Goal: Task Accomplishment & Management: Complete application form

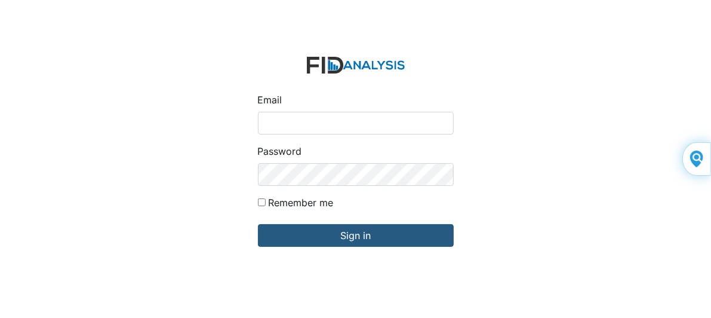
click at [315, 125] on input "Email" at bounding box center [356, 123] width 196 height 23
type input "[EMAIL_ADDRESS][DOMAIN_NAME]"
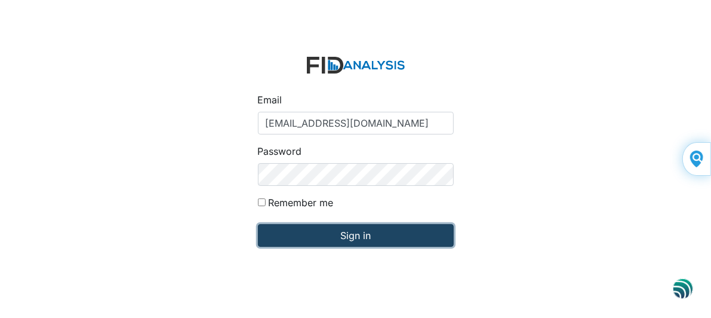
click at [313, 230] on input "Sign in" at bounding box center [356, 235] width 196 height 23
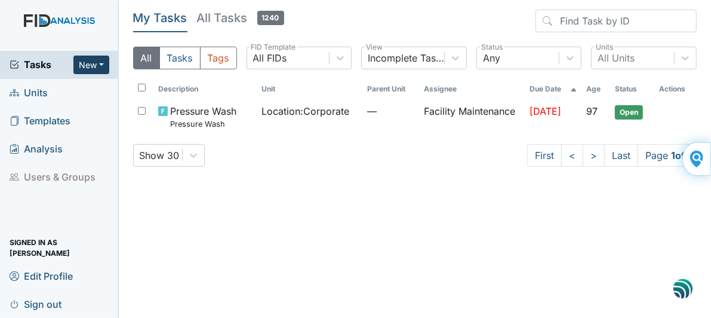
click at [87, 65] on button "New" at bounding box center [91, 65] width 36 height 19
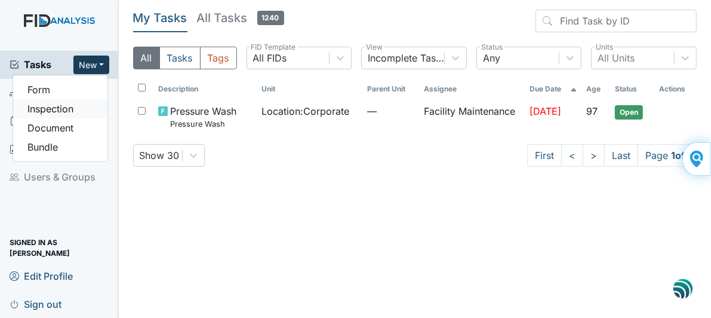
click at [57, 110] on link "Inspection" at bounding box center [60, 108] width 94 height 19
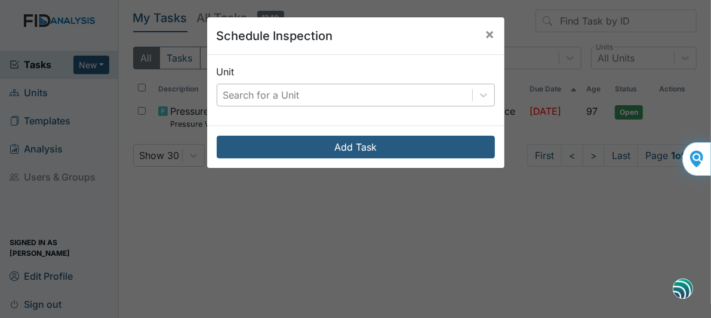
click at [309, 90] on div "Search for a Unit" at bounding box center [344, 94] width 255 height 21
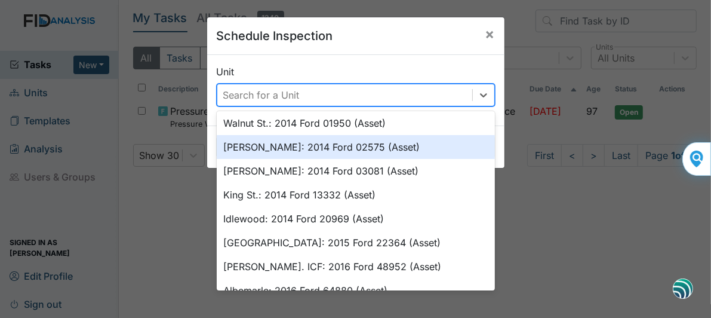
scroll to position [119, 0]
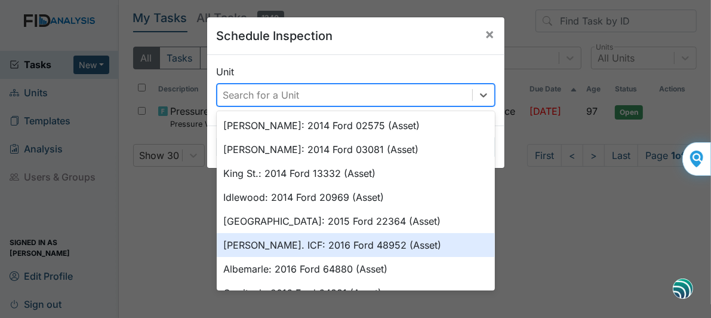
click at [270, 249] on div "Luke St. ICF: 2016 Ford 48952 (Asset)" at bounding box center [356, 245] width 278 height 24
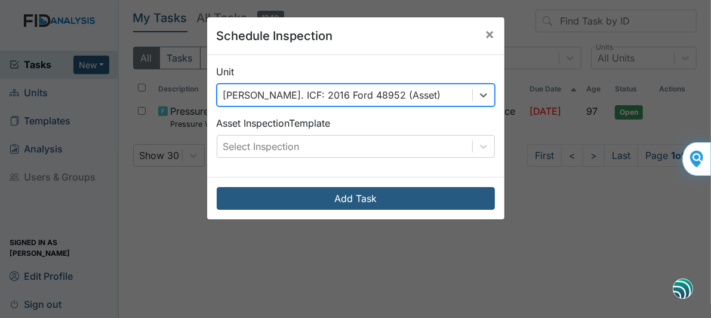
click at [411, 96] on div "[PERSON_NAME]. ICF: 2016 Ford 48952 (Asset)" at bounding box center [344, 94] width 255 height 21
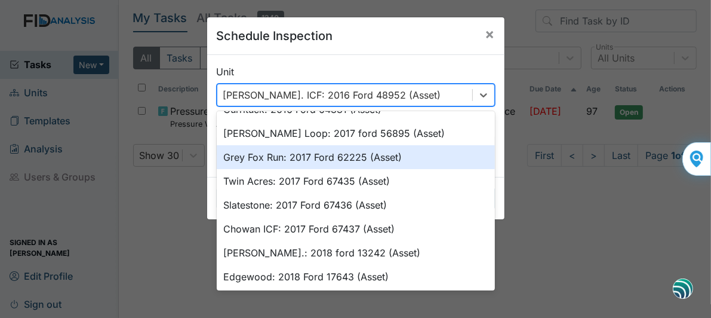
scroll to position [242, 0]
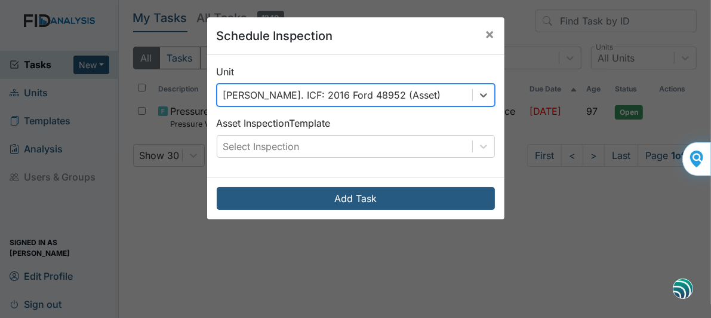
click at [403, 94] on div "[PERSON_NAME]. ICF: 2016 Ford 48952 (Asset)" at bounding box center [344, 94] width 255 height 21
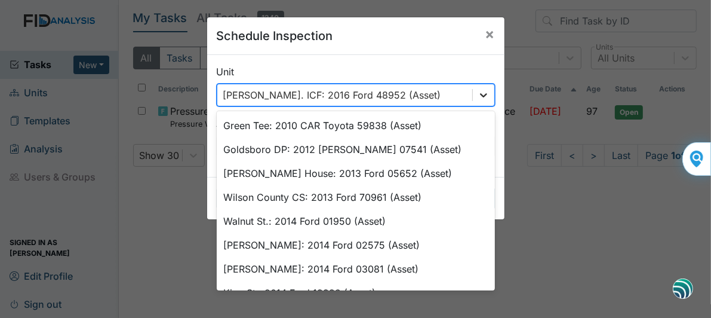
click at [477, 92] on icon at bounding box center [483, 95] width 12 height 12
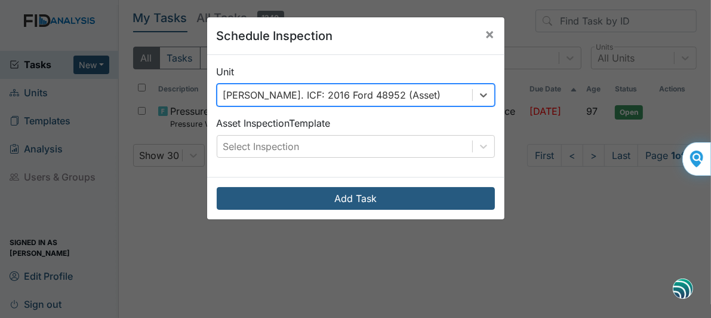
click at [393, 93] on div "Luke St. ICF: 2016 Ford 48952 (Asset)" at bounding box center [344, 94] width 255 height 21
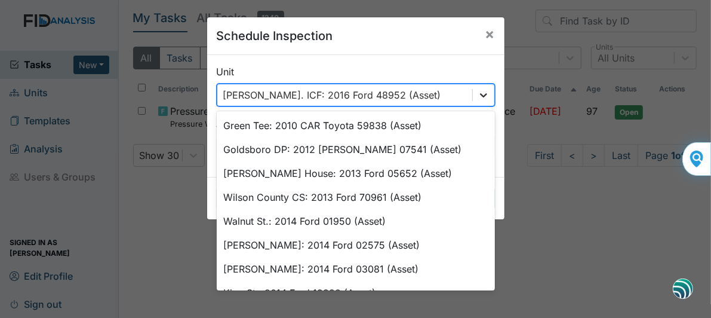
click at [477, 94] on icon at bounding box center [483, 95] width 12 height 12
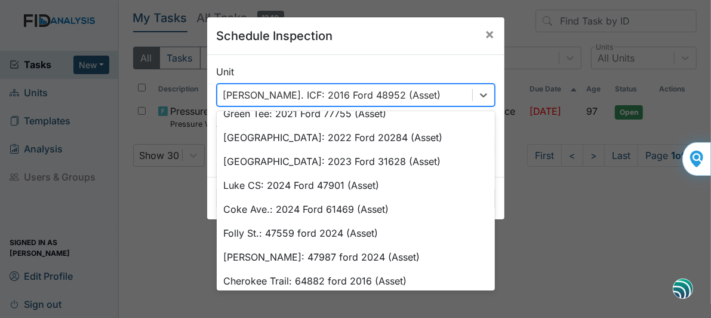
scroll to position [1018, 0]
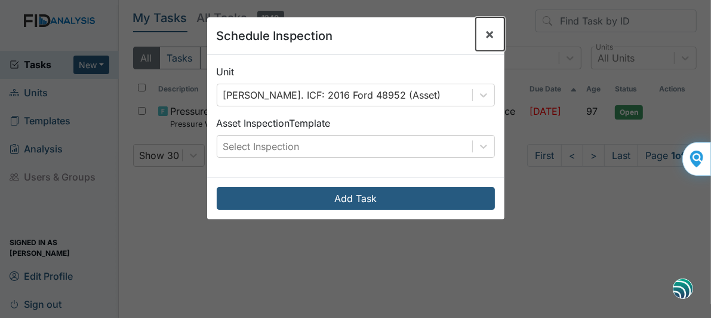
click at [485, 32] on span "×" at bounding box center [490, 33] width 10 height 17
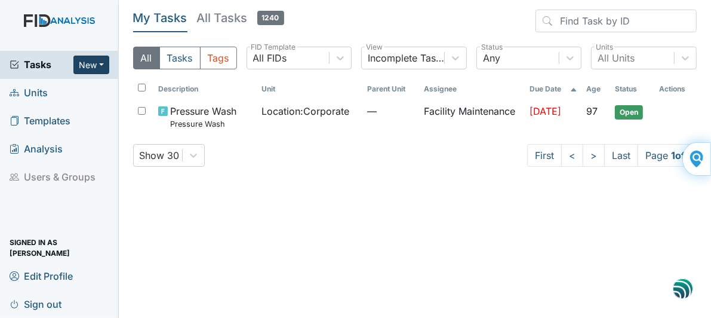
click at [93, 66] on button "New" at bounding box center [91, 65] width 36 height 19
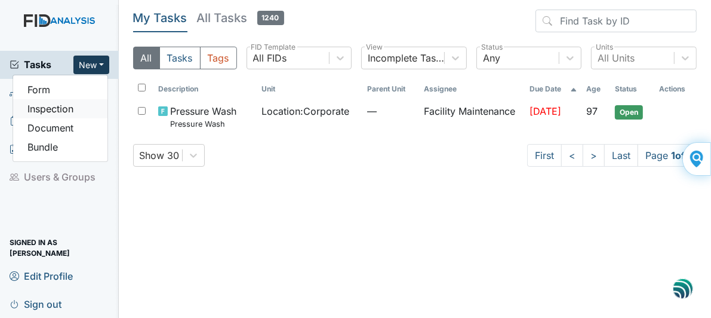
click at [58, 107] on link "Inspection" at bounding box center [60, 108] width 94 height 19
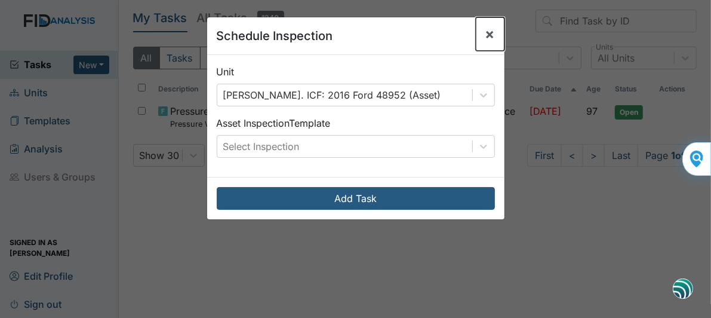
click at [485, 31] on span "×" at bounding box center [490, 33] width 10 height 17
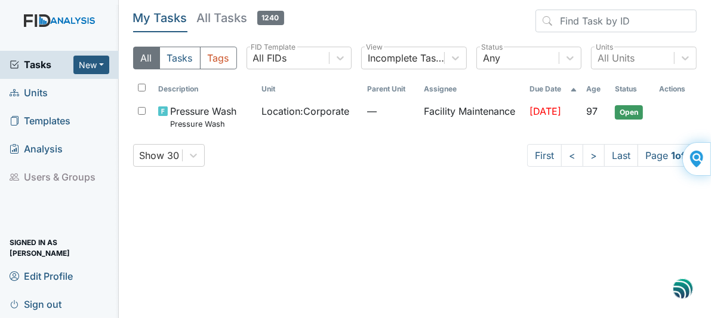
click at [44, 122] on span "Templates" at bounding box center [40, 121] width 61 height 19
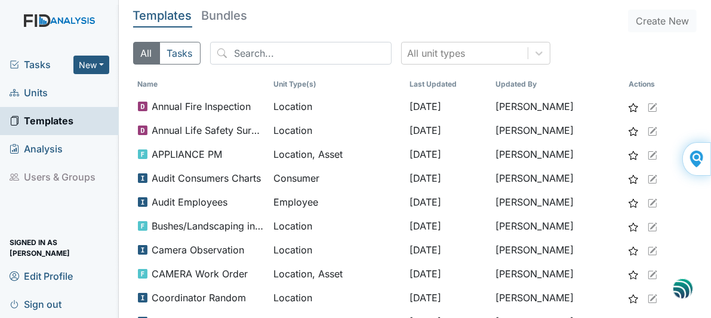
click at [11, 65] on icon at bounding box center [15, 65] width 10 height 10
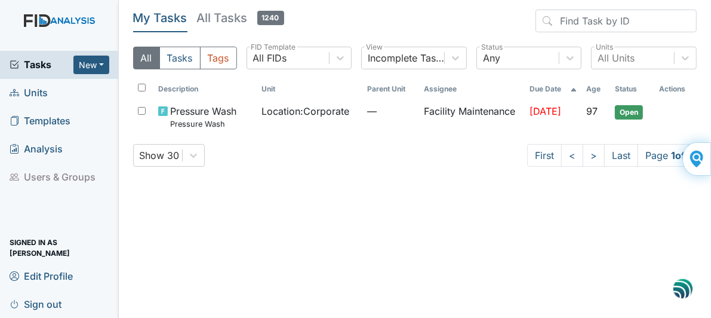
click at [40, 93] on span "Units" at bounding box center [29, 93] width 38 height 19
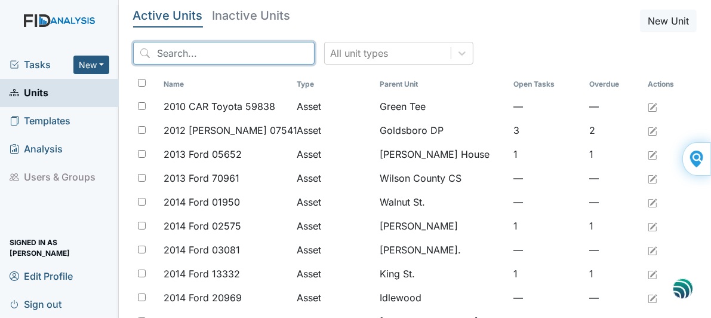
click at [215, 53] on input "search" at bounding box center [223, 53] width 181 height 23
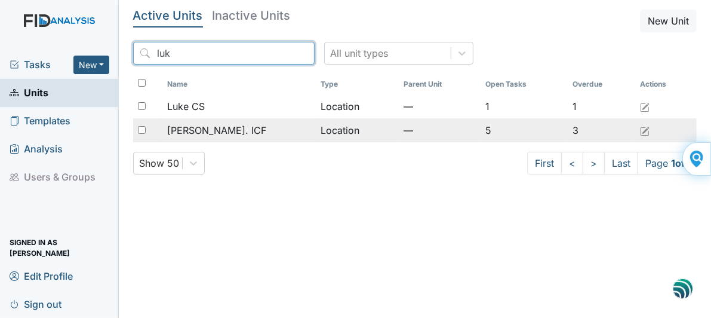
type input "luk"
click at [214, 130] on span "Luke St. ICF" at bounding box center [216, 130] width 99 height 14
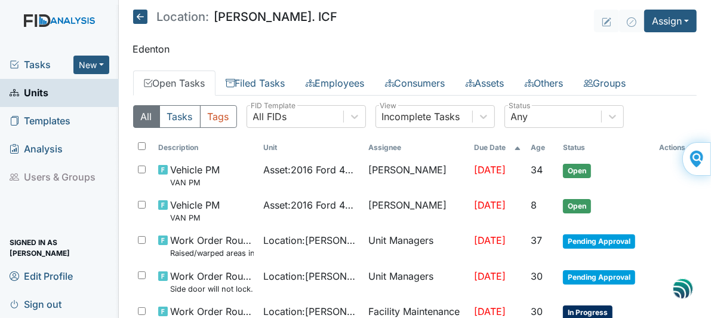
click at [29, 64] on span "Tasks" at bounding box center [42, 64] width 64 height 14
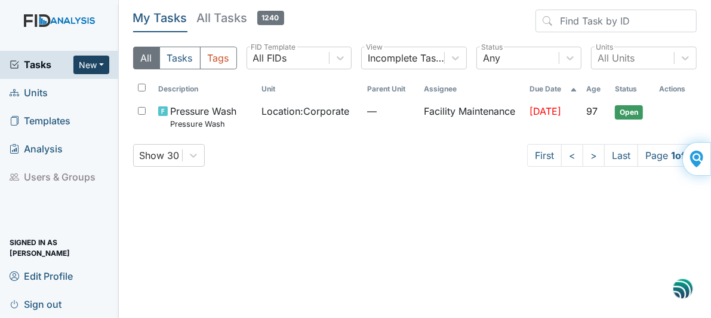
click at [90, 65] on button "New" at bounding box center [91, 65] width 36 height 19
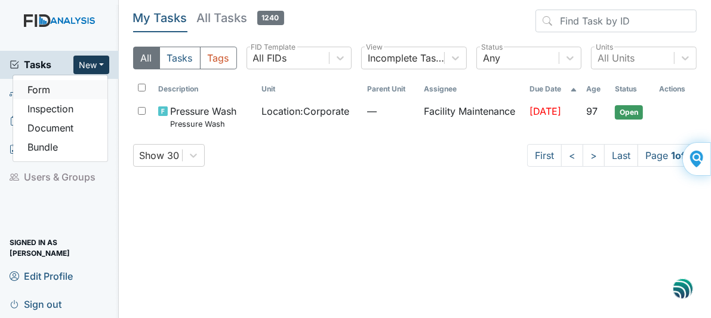
click at [42, 95] on link "Form" at bounding box center [60, 89] width 94 height 19
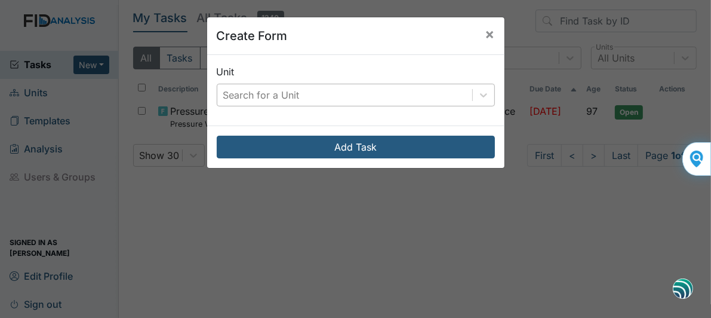
click at [334, 89] on div "Search for a Unit" at bounding box center [344, 94] width 255 height 21
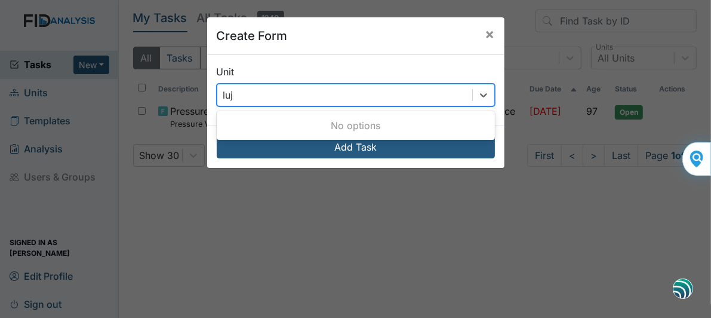
type input "lu"
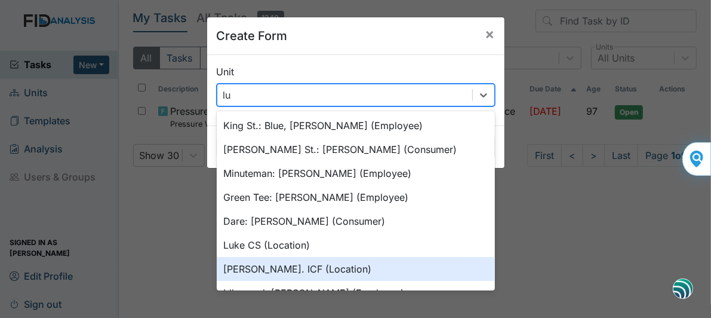
click at [316, 267] on div "Luke St. ICF (Location)" at bounding box center [356, 269] width 278 height 24
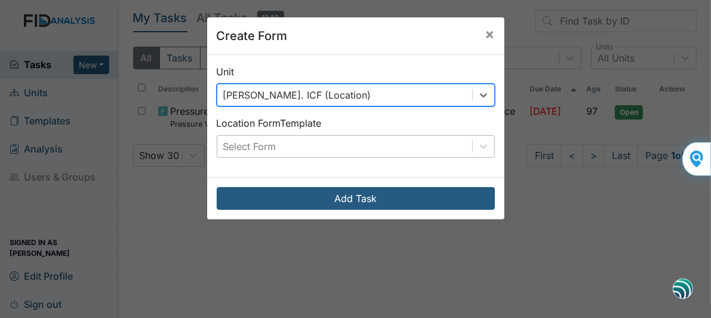
click at [292, 143] on div "Select Form" at bounding box center [344, 145] width 255 height 21
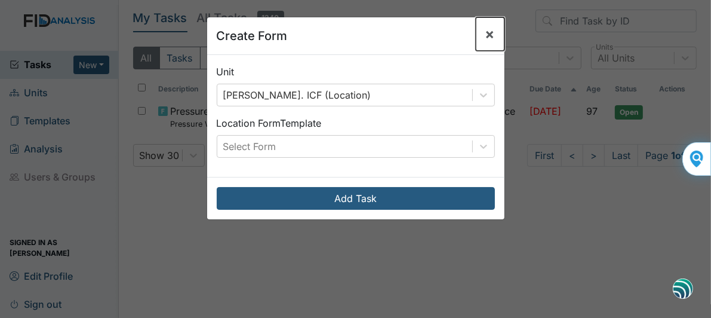
click at [485, 33] on span "×" at bounding box center [490, 33] width 10 height 17
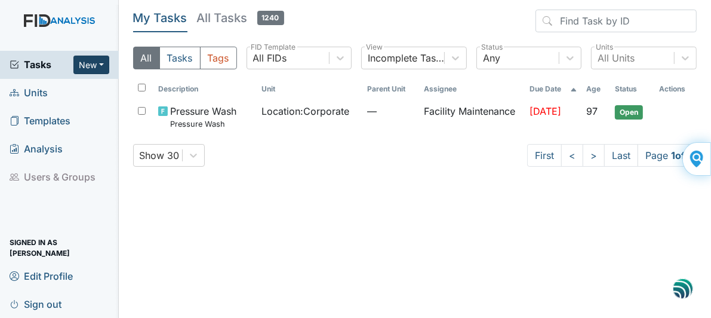
click at [88, 66] on button "New" at bounding box center [91, 65] width 36 height 19
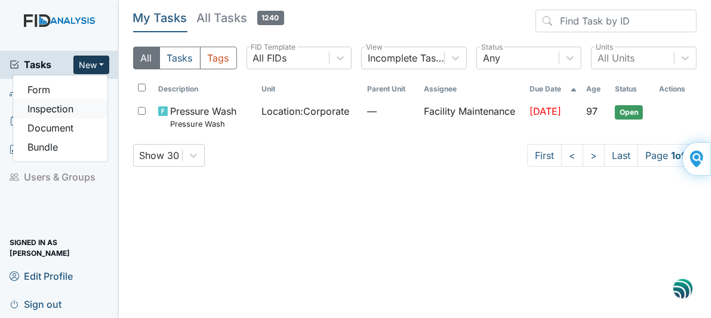
click at [44, 109] on link "Inspection" at bounding box center [60, 108] width 94 height 19
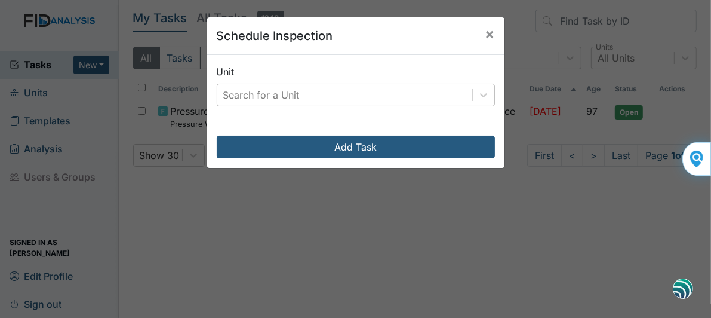
click at [310, 93] on div "Search for a Unit" at bounding box center [344, 94] width 255 height 21
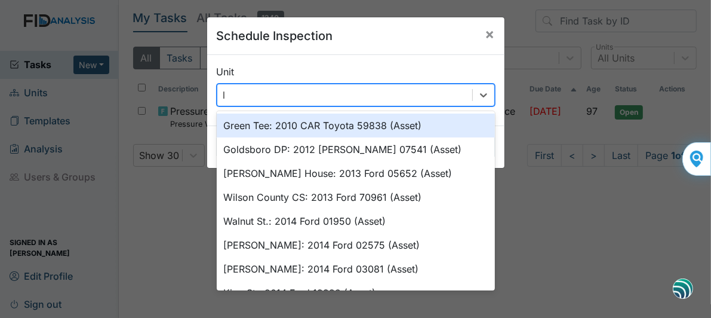
type input "lu"
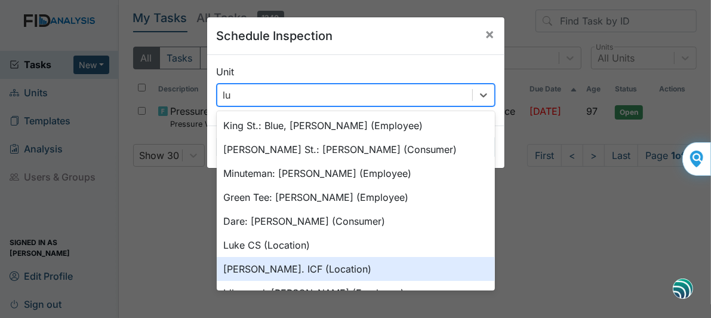
click at [262, 273] on div "Luke St. ICF (Location)" at bounding box center [356, 269] width 278 height 24
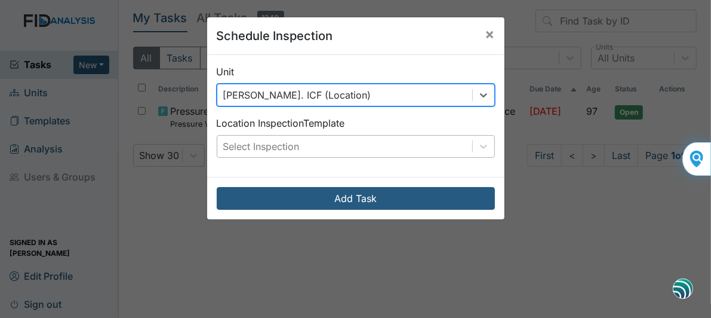
click at [313, 144] on div "Select Inspection" at bounding box center [344, 145] width 255 height 21
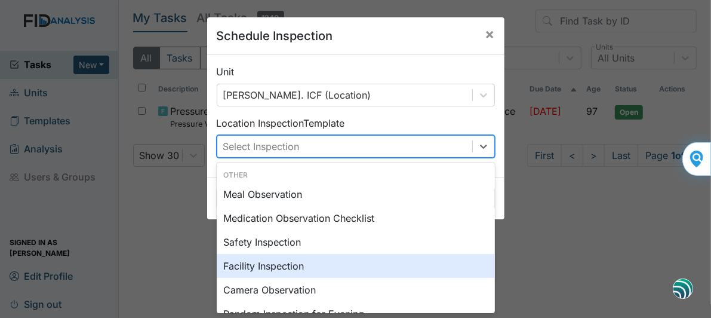
click at [269, 266] on div "Facility Inspection" at bounding box center [356, 266] width 278 height 24
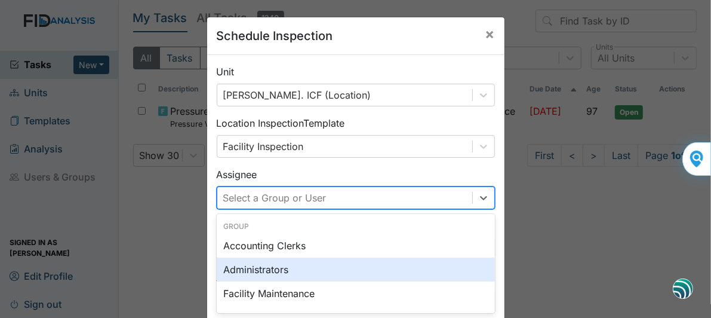
scroll to position [79, 0]
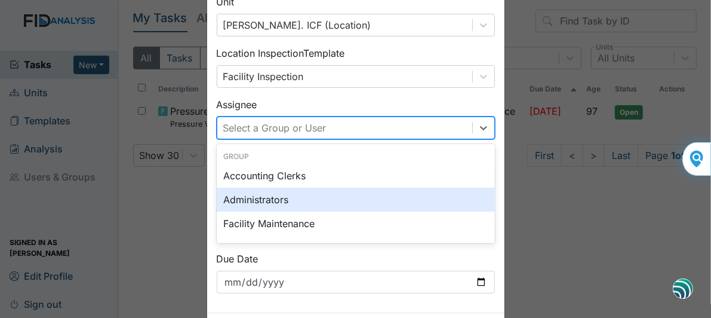
click at [350, 139] on div "option Administrators focused, 0 of 2. 123 results available. Use Up and Down t…" at bounding box center [356, 127] width 278 height 23
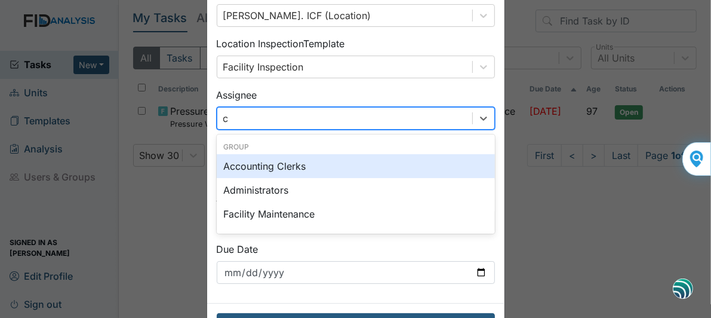
type input "cr"
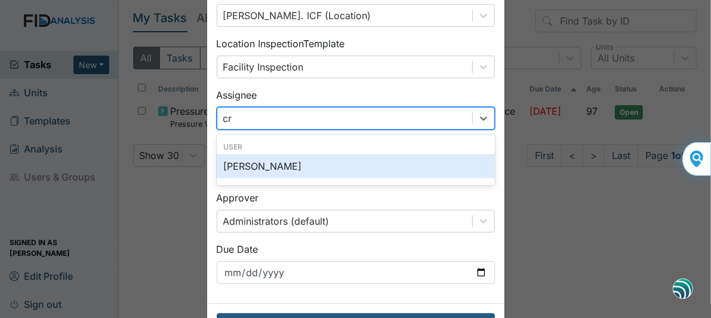
click at [237, 168] on div "Craig Raynor" at bounding box center [356, 166] width 278 height 24
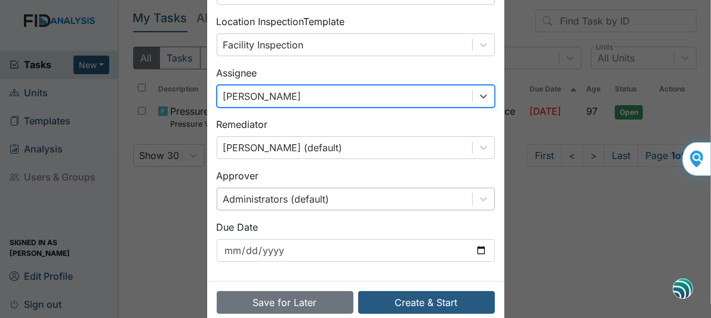
scroll to position [124, 0]
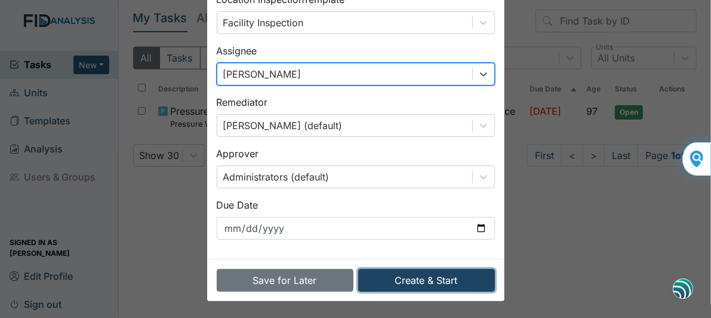
click at [411, 280] on button "Create & Start" at bounding box center [426, 280] width 137 height 23
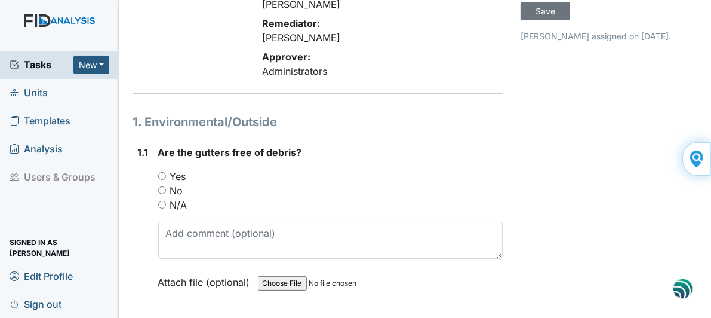
scroll to position [119, 0]
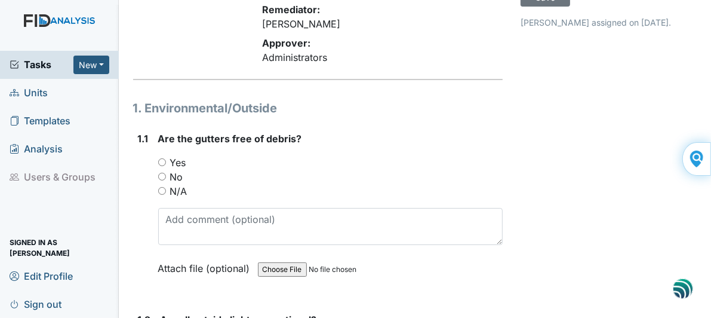
click at [162, 158] on input "Yes" at bounding box center [162, 162] width 8 height 8
radio input "true"
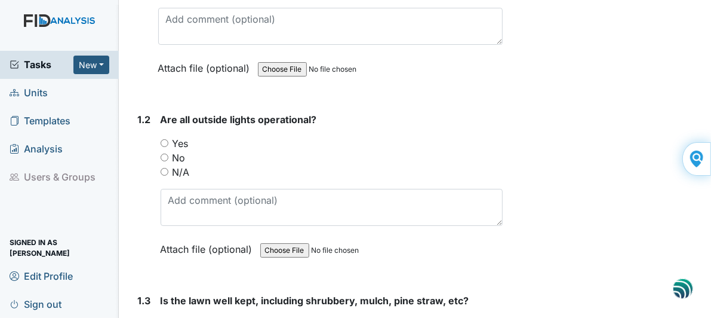
scroll to position [358, 0]
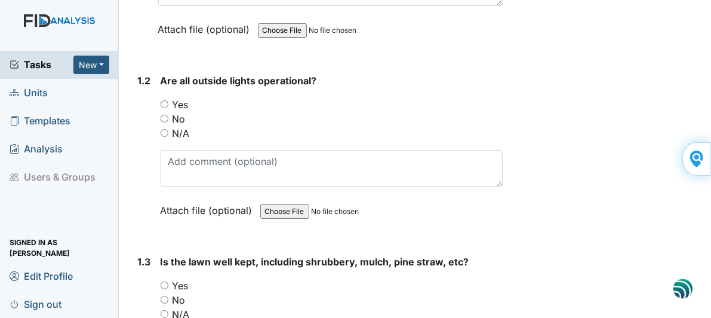
click at [165, 100] on input "Yes" at bounding box center [165, 104] width 8 height 8
radio input "true"
click at [163, 281] on input "Yes" at bounding box center [165, 285] width 8 height 8
radio input "true"
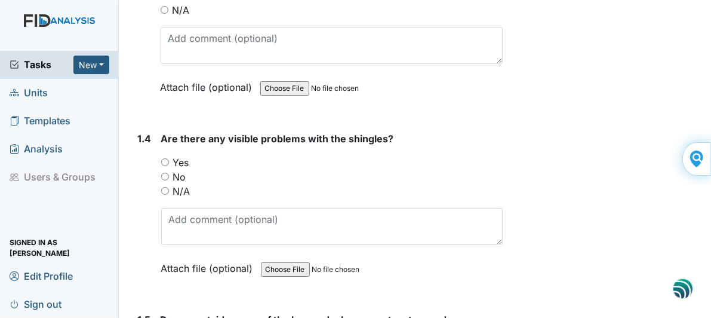
scroll to position [716, 0]
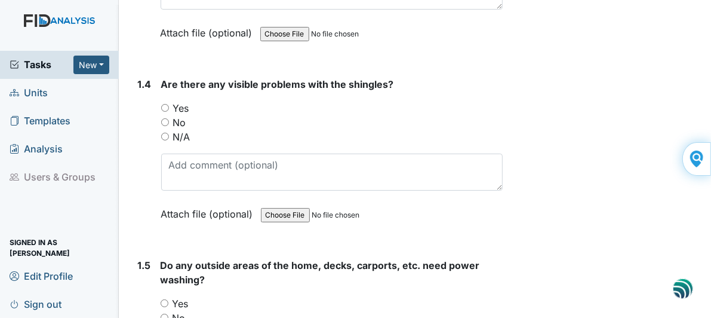
click at [165, 118] on input "No" at bounding box center [165, 122] width 8 height 8
radio input "true"
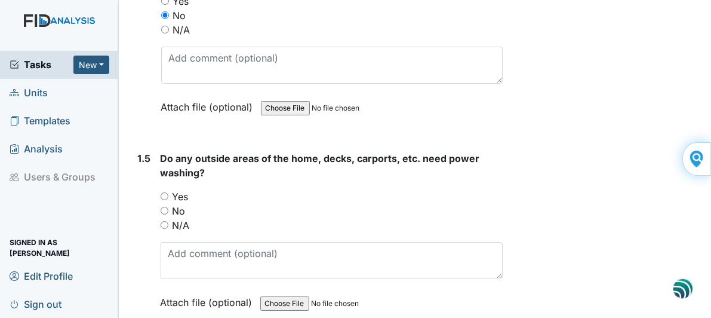
scroll to position [836, 0]
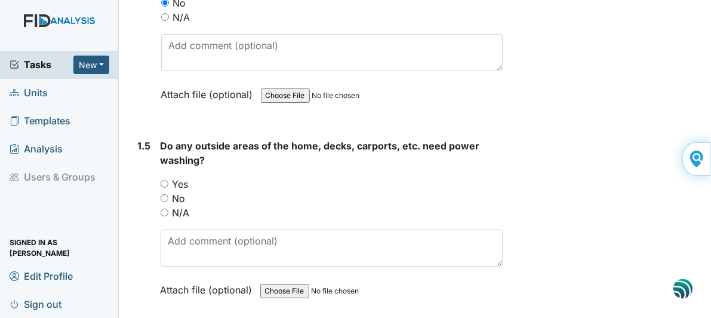
click at [165, 194] on input "No" at bounding box center [165, 198] width 8 height 8
radio input "true"
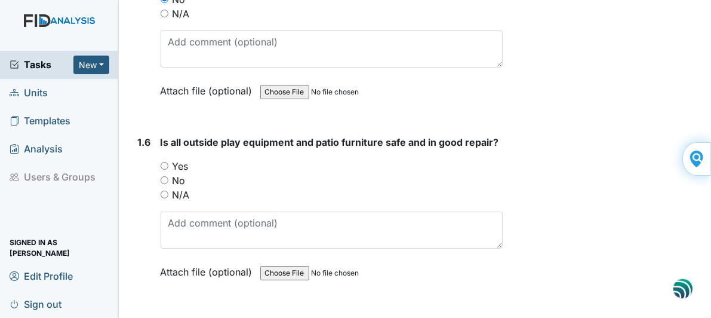
scroll to position [1074, 0]
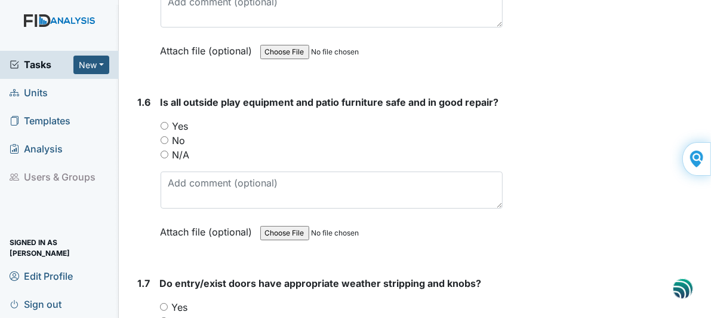
click at [164, 122] on input "Yes" at bounding box center [165, 126] width 8 height 8
radio input "true"
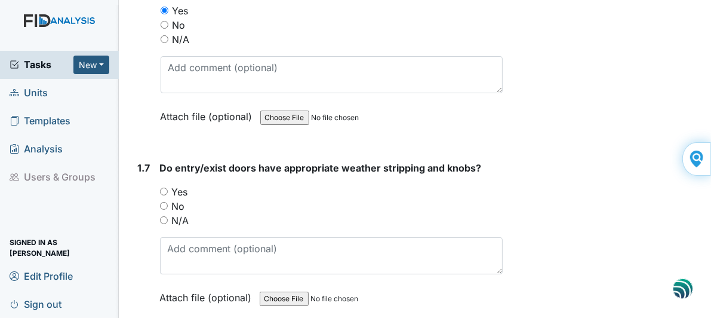
scroll to position [1194, 0]
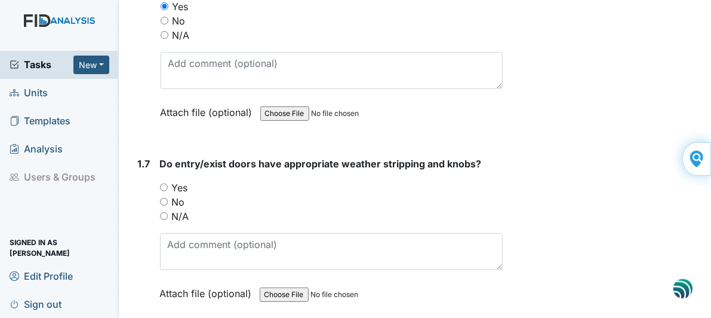
click at [164, 183] on input "Yes" at bounding box center [164, 187] width 8 height 8
radio input "true"
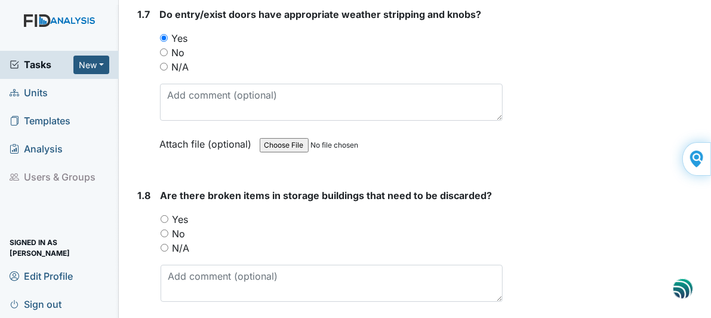
scroll to position [1373, 0]
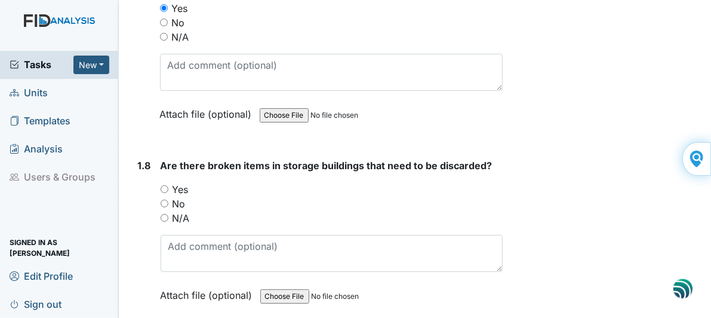
click at [162, 185] on input "Yes" at bounding box center [165, 189] width 8 height 8
radio input "true"
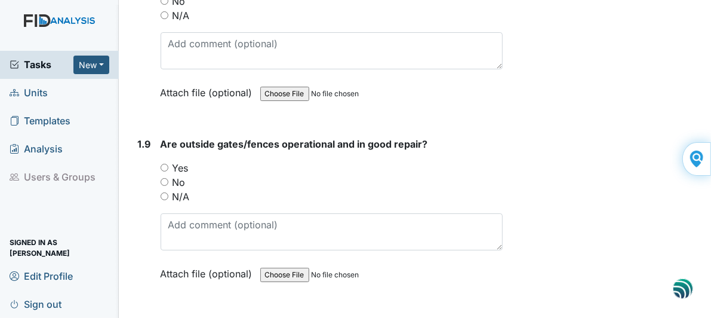
scroll to position [1611, 0]
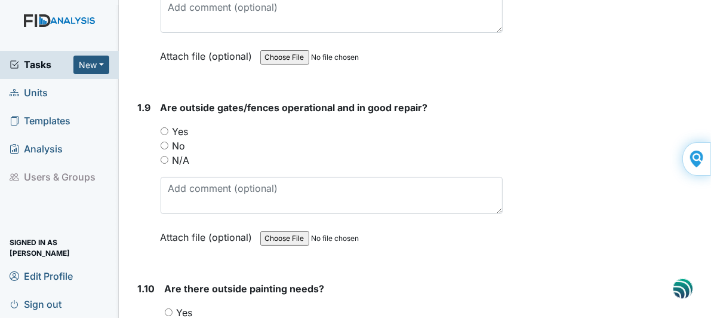
click at [165, 127] on input "Yes" at bounding box center [165, 131] width 8 height 8
radio input "true"
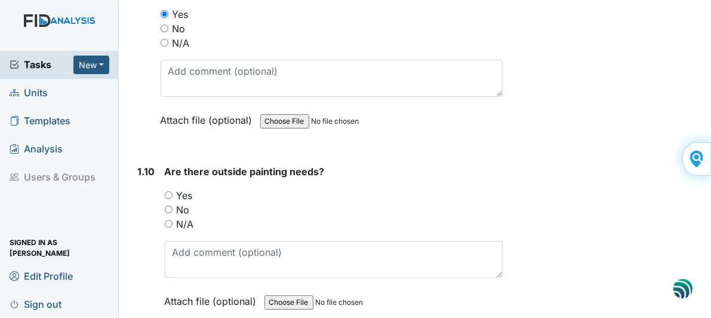
scroll to position [1731, 0]
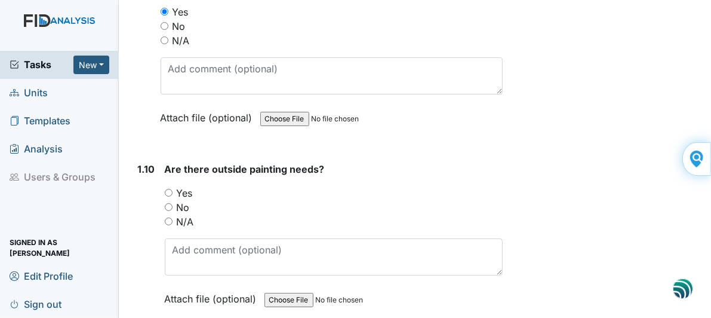
click at [167, 203] on input "No" at bounding box center [169, 207] width 8 height 8
radio input "true"
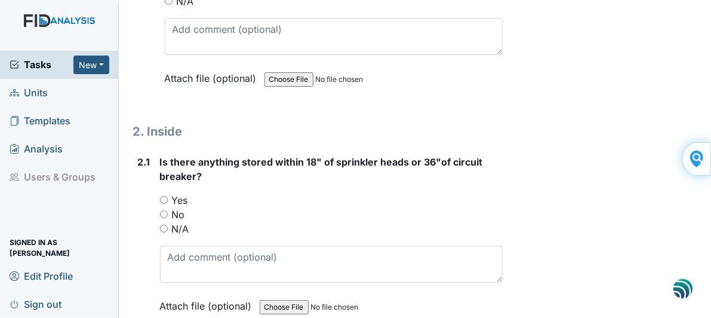
scroll to position [1969, 0]
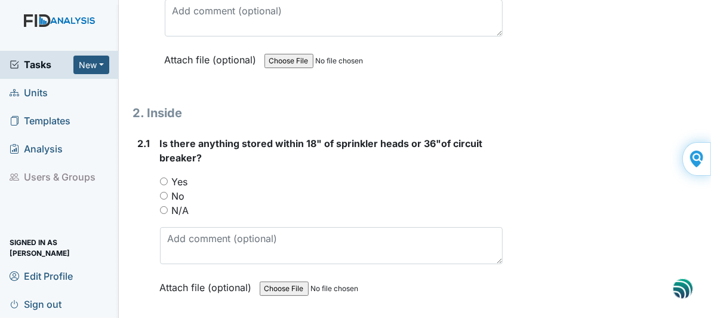
click at [164, 206] on input "N/A" at bounding box center [164, 210] width 8 height 8
radio input "true"
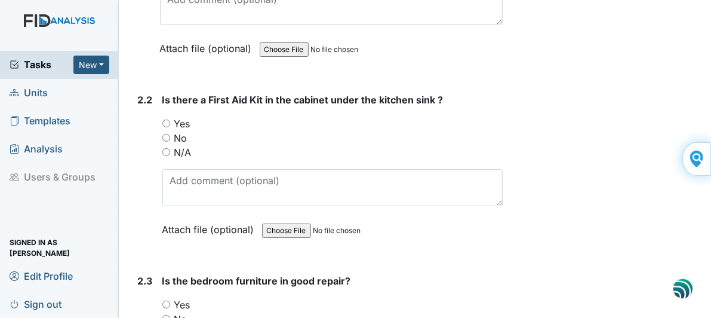
scroll to position [2268, 0]
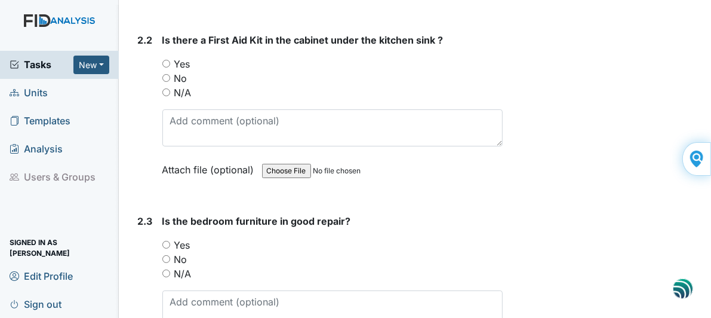
click at [166, 255] on input "No" at bounding box center [166, 259] width 8 height 8
radio input "true"
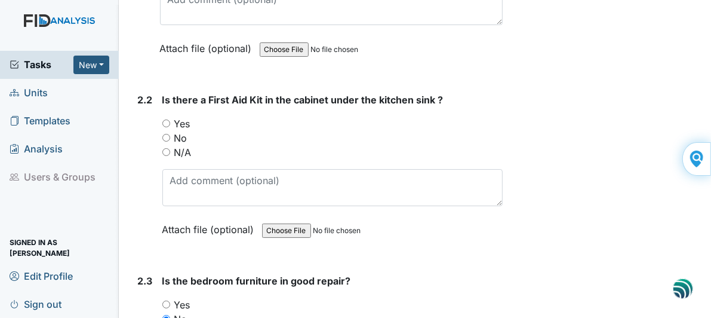
click at [165, 119] on input "Yes" at bounding box center [166, 123] width 8 height 8
radio input "true"
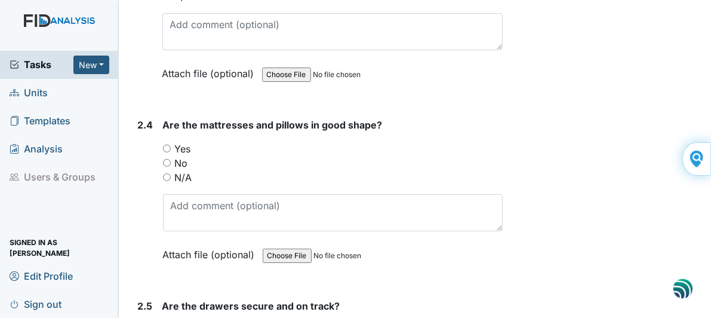
scroll to position [2566, 0]
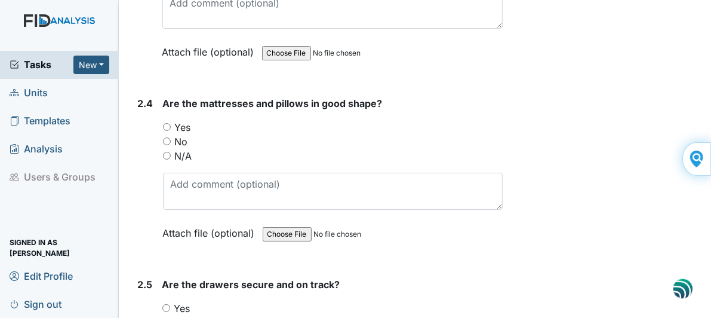
click at [167, 152] on input "N/A" at bounding box center [167, 156] width 8 height 8
radio input "true"
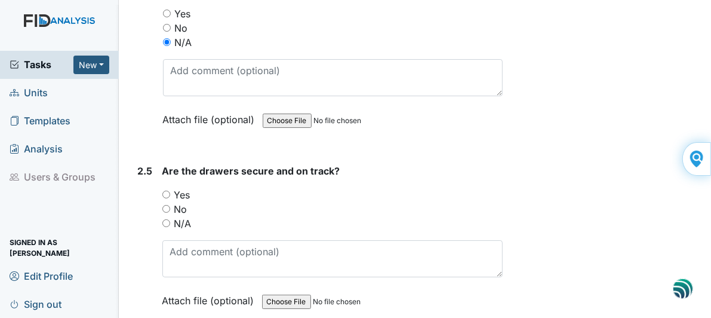
scroll to position [2686, 0]
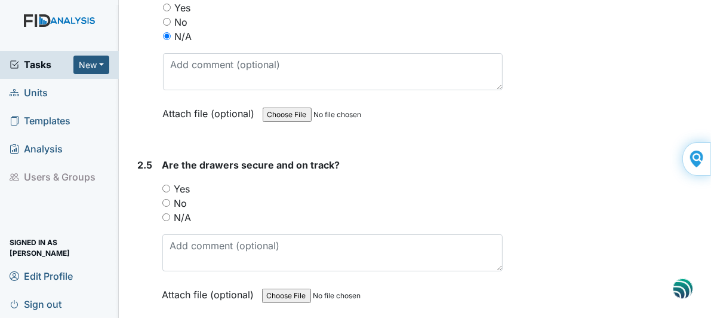
click at [167, 213] on input "N/A" at bounding box center [166, 217] width 8 height 8
radio input "true"
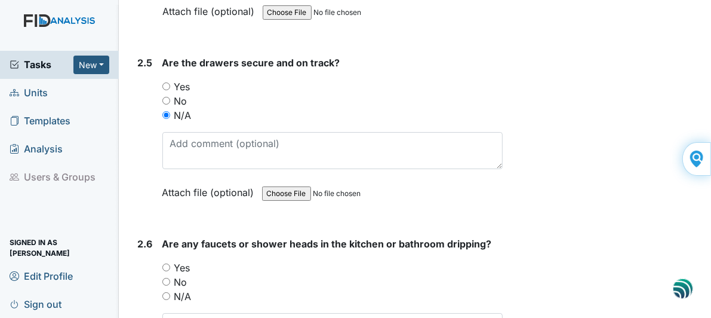
scroll to position [2865, 0]
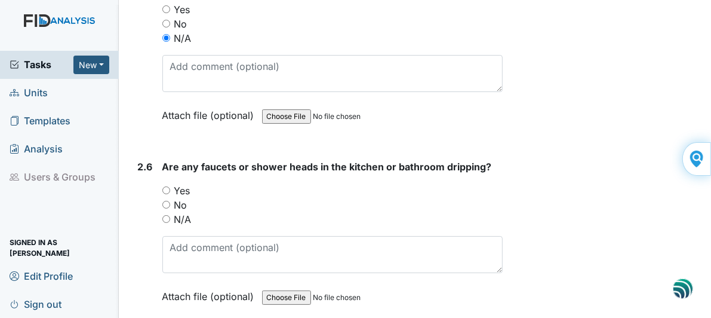
click at [166, 201] on input "No" at bounding box center [166, 205] width 8 height 8
radio input "true"
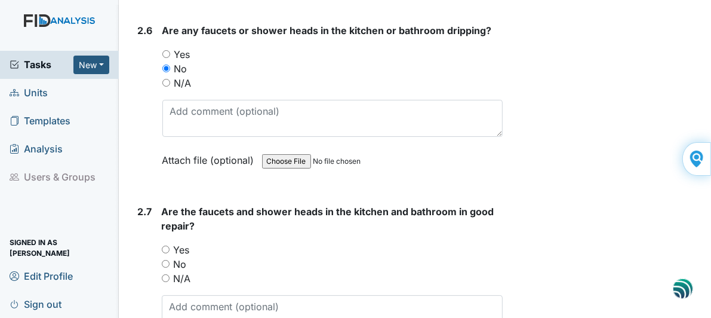
scroll to position [3044, 0]
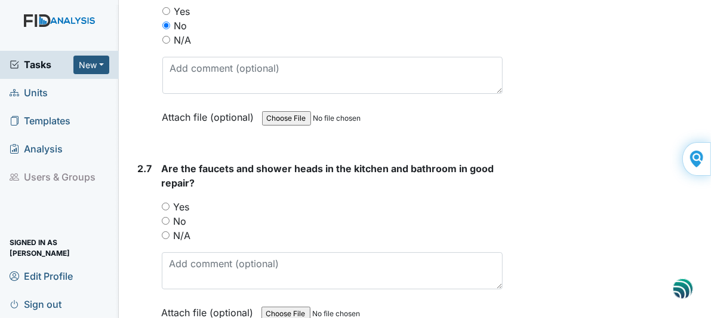
click at [165, 202] on input "Yes" at bounding box center [166, 206] width 8 height 8
radio input "true"
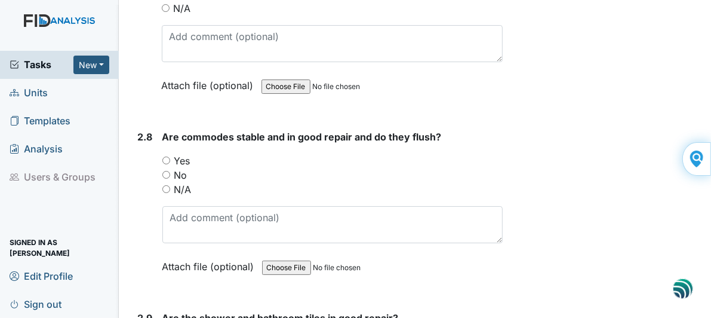
scroll to position [3282, 0]
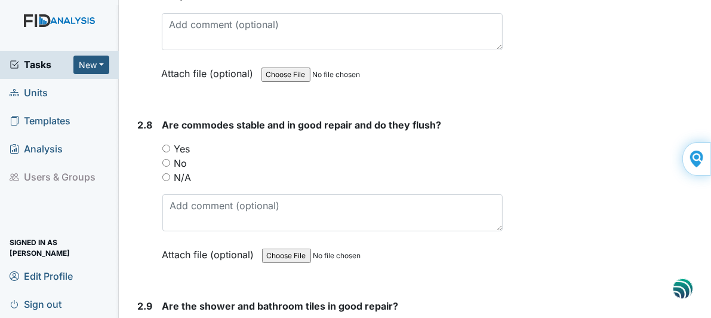
click at [166, 159] on input "No" at bounding box center [166, 163] width 8 height 8
radio input "true"
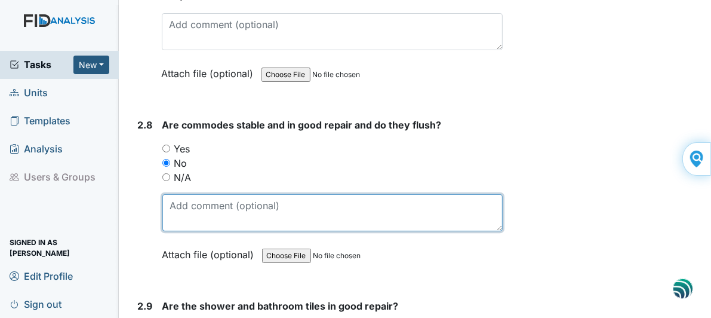
click at [193, 194] on textarea at bounding box center [332, 212] width 341 height 37
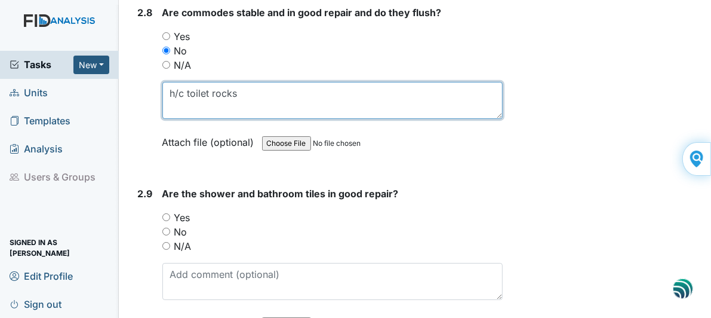
scroll to position [3402, 0]
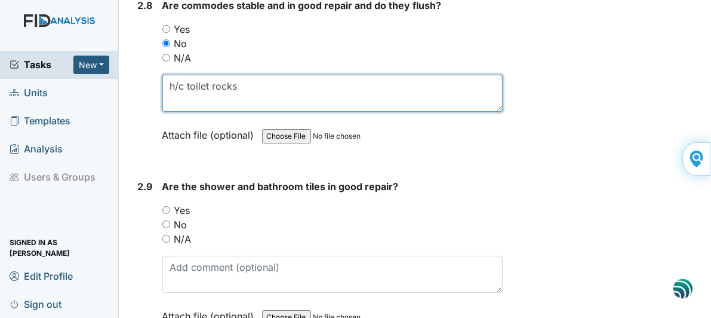
type textarea "h/c toilet rocks"
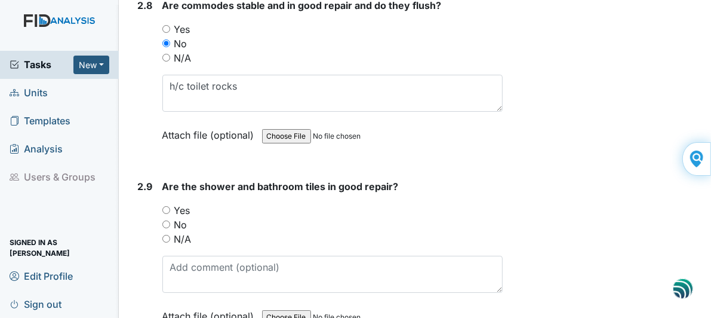
click at [166, 206] on input "Yes" at bounding box center [166, 210] width 8 height 8
radio input "true"
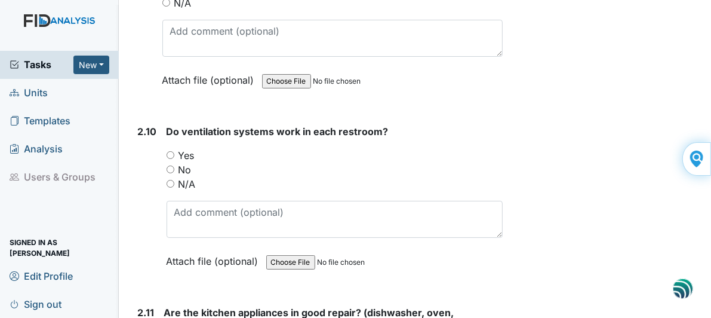
scroll to position [3641, 0]
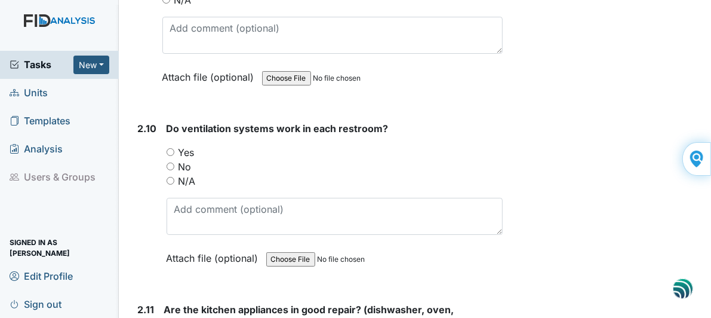
click at [169, 148] on input "Yes" at bounding box center [171, 152] width 8 height 8
radio input "true"
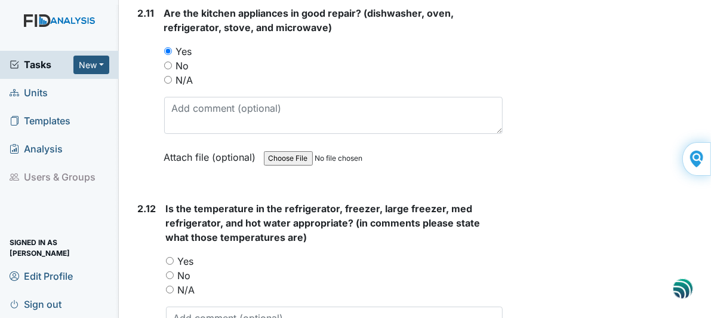
scroll to position [3939, 0]
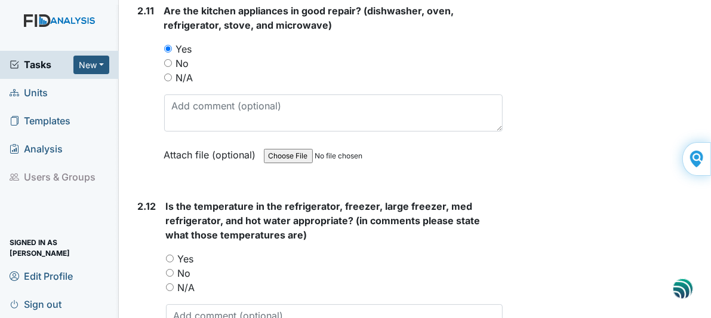
click at [168, 254] on input "Yes" at bounding box center [170, 258] width 8 height 8
radio input "true"
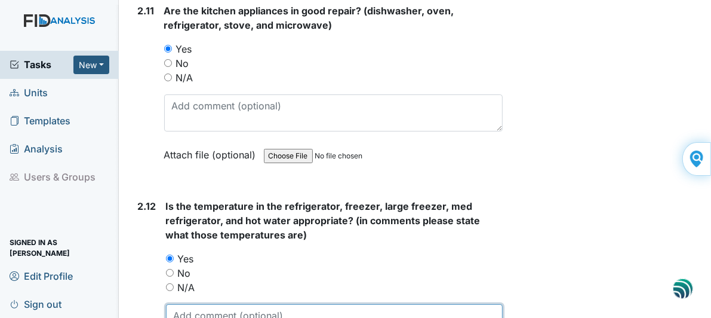
click at [208, 304] on textarea at bounding box center [334, 322] width 337 height 37
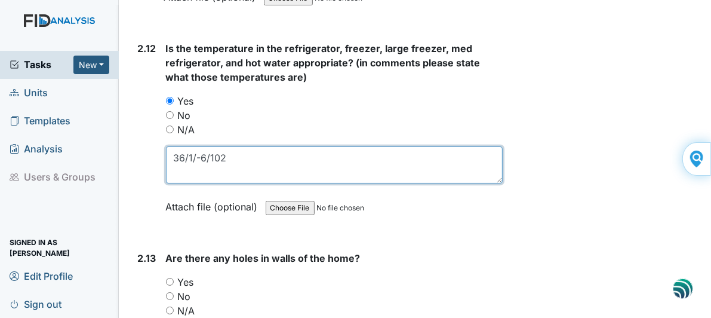
scroll to position [4118, 0]
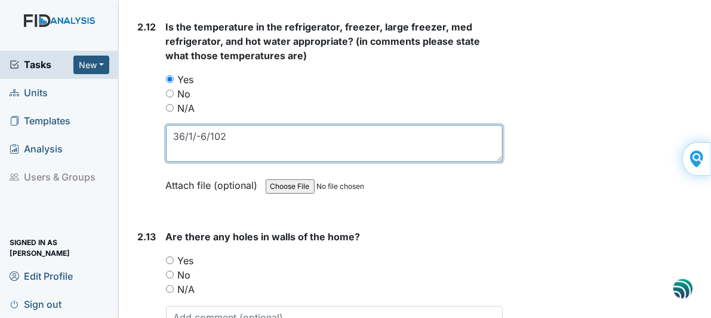
type textarea "36/1/-6/102"
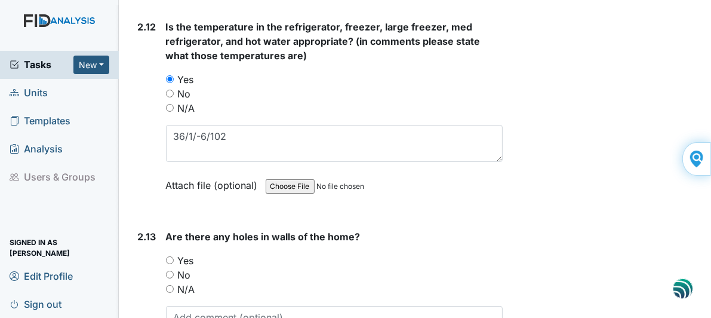
click at [168, 270] on input "No" at bounding box center [170, 274] width 8 height 8
radio input "true"
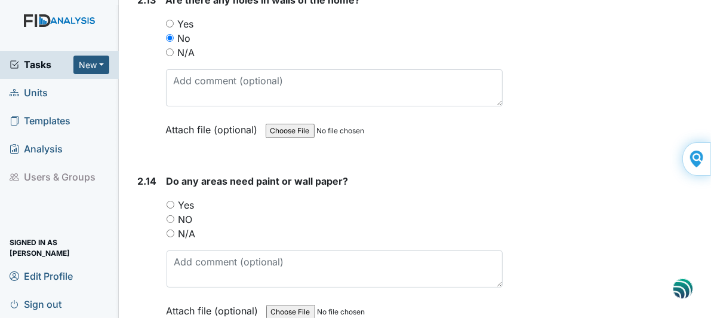
scroll to position [4357, 0]
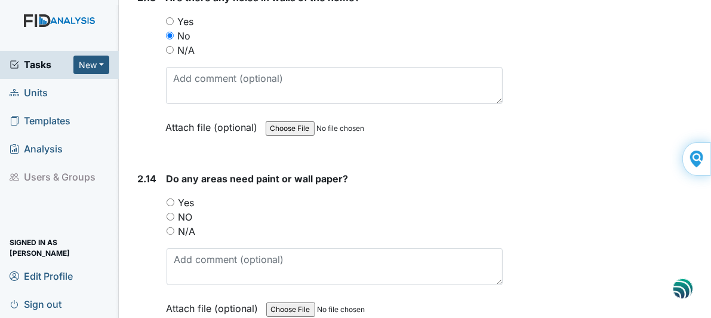
click at [172, 212] on input "NO" at bounding box center [171, 216] width 8 height 8
radio input "true"
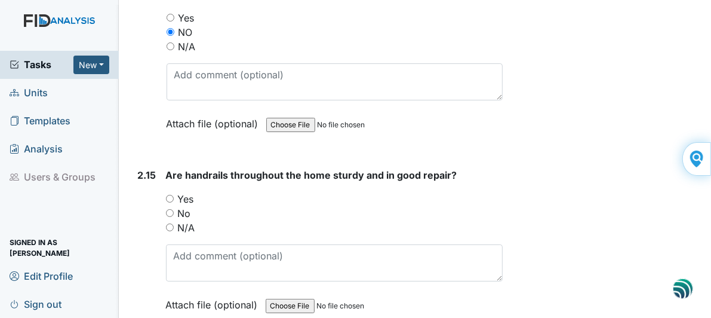
scroll to position [4595, 0]
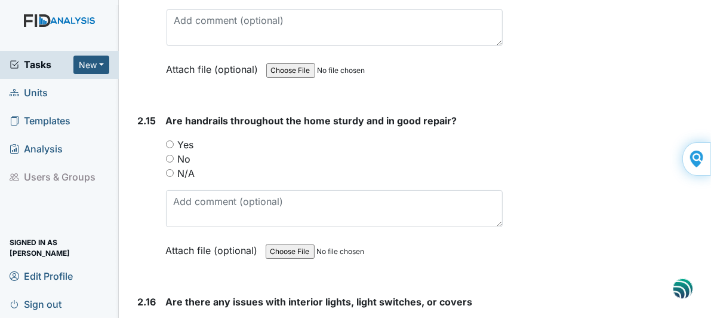
click at [170, 169] on input "N/A" at bounding box center [170, 173] width 8 height 8
radio input "true"
click at [171, 155] on input "No" at bounding box center [170, 159] width 8 height 8
radio input "true"
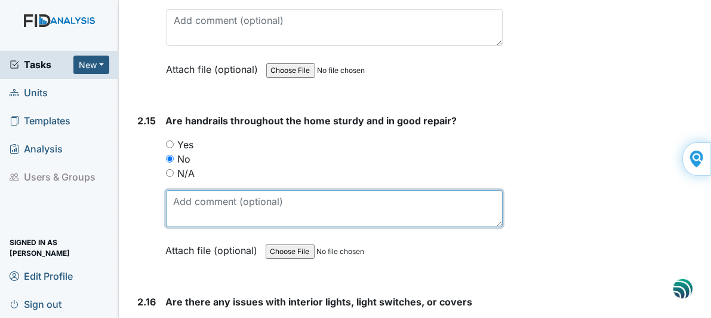
click at [196, 190] on textarea at bounding box center [334, 208] width 337 height 37
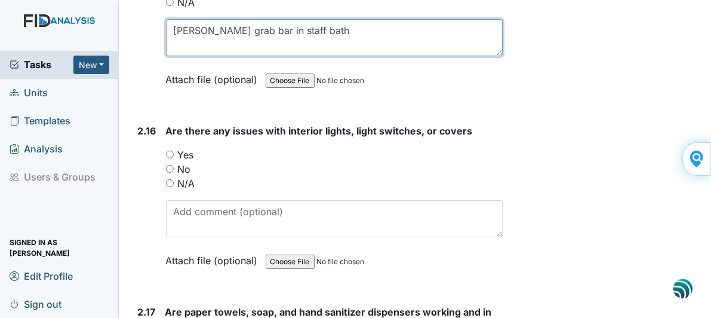
scroll to position [4775, 0]
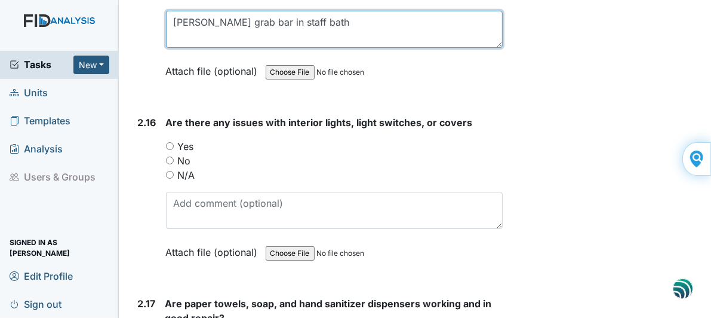
type textarea "rusty grab bar in staff bath"
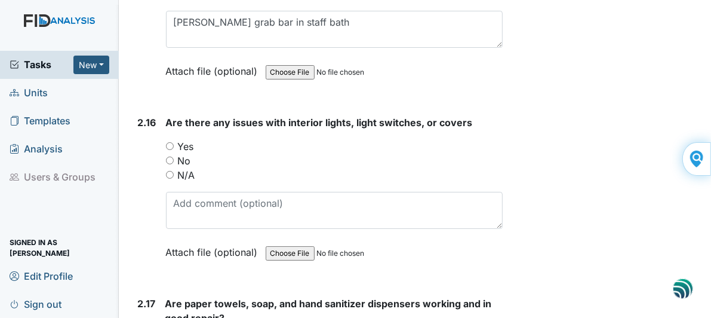
click at [169, 156] on input "No" at bounding box center [170, 160] width 8 height 8
radio input "true"
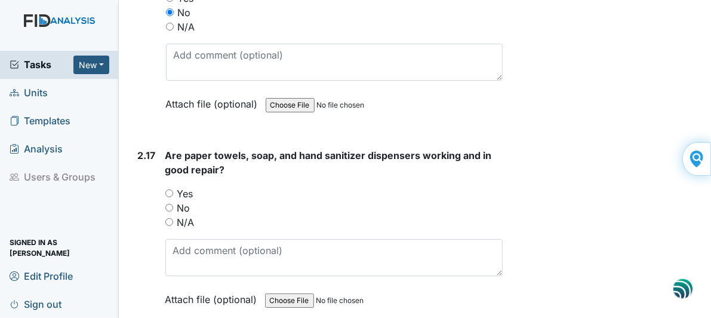
scroll to position [4954, 0]
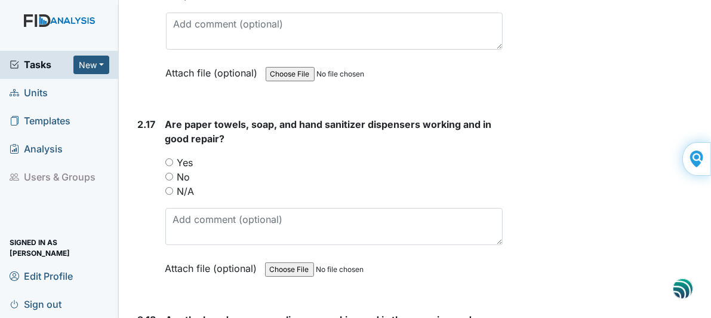
click at [171, 187] on input "N/A" at bounding box center [169, 191] width 8 height 8
radio input "true"
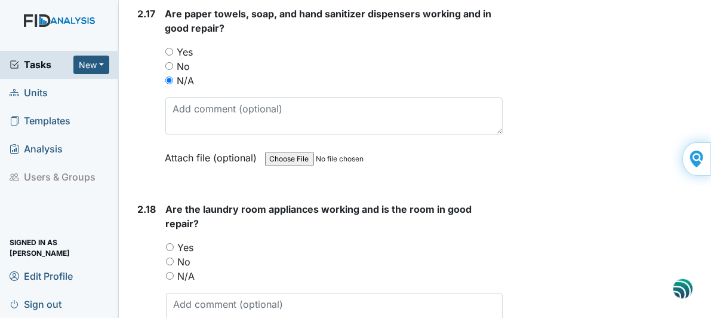
scroll to position [5073, 0]
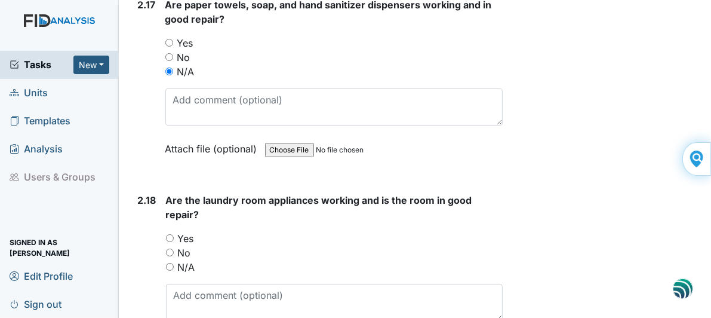
click at [171, 234] on input "Yes" at bounding box center [170, 238] width 8 height 8
radio input "true"
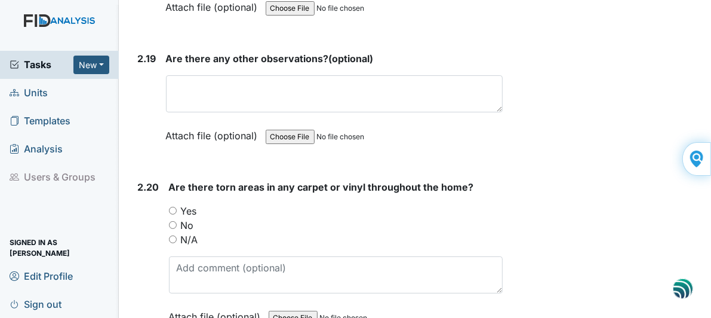
scroll to position [5431, 0]
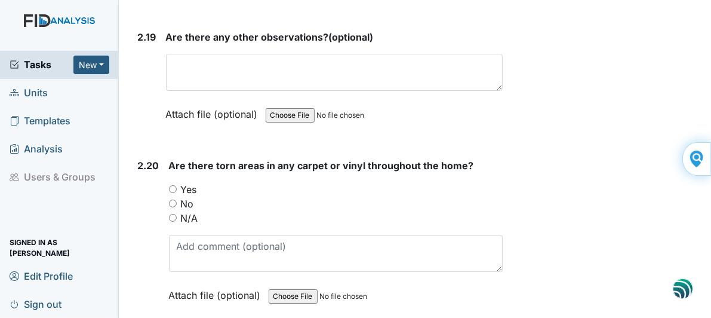
click at [172, 199] on input "No" at bounding box center [173, 203] width 8 height 8
radio input "true"
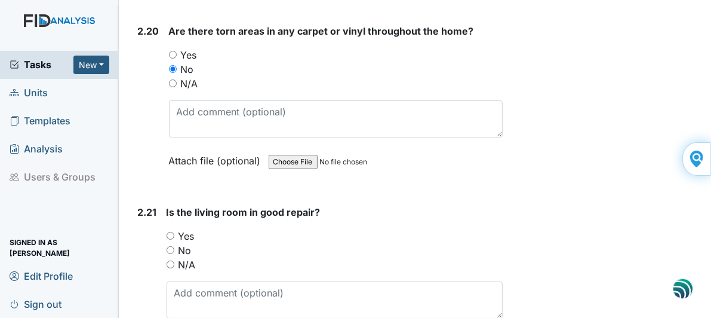
scroll to position [5610, 0]
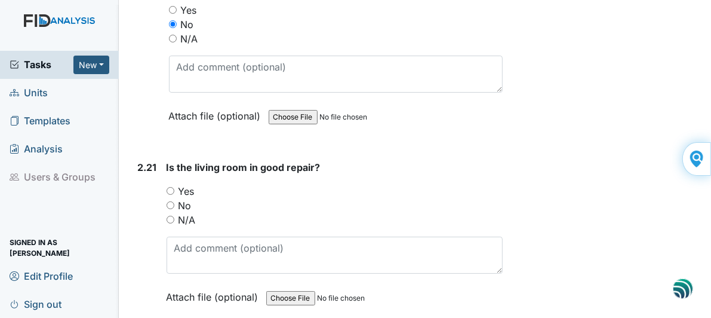
click at [172, 187] on input "Yes" at bounding box center [171, 191] width 8 height 8
radio input "true"
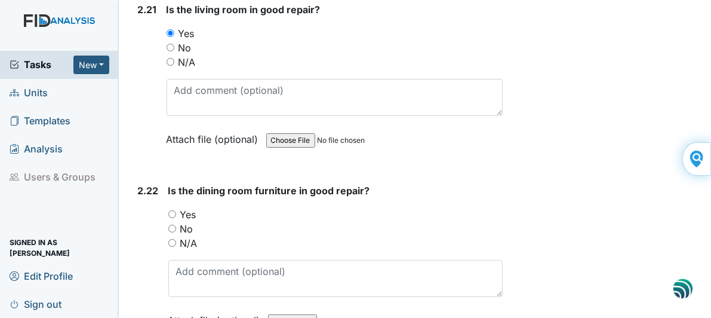
scroll to position [5789, 0]
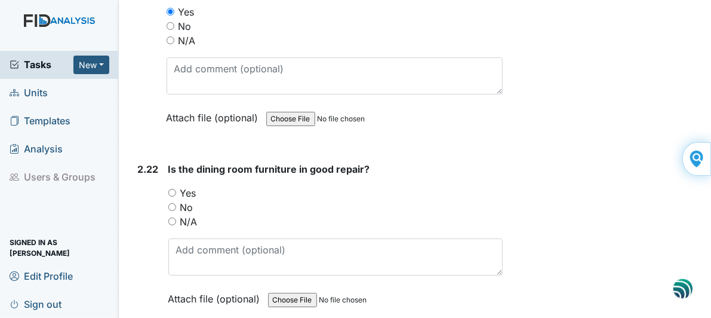
click at [173, 189] on input "Yes" at bounding box center [172, 193] width 8 height 8
radio input "true"
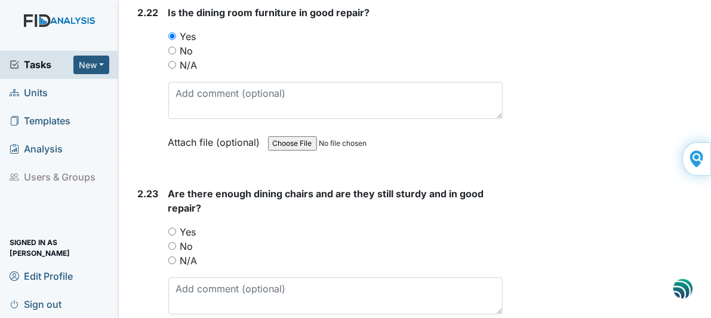
scroll to position [5968, 0]
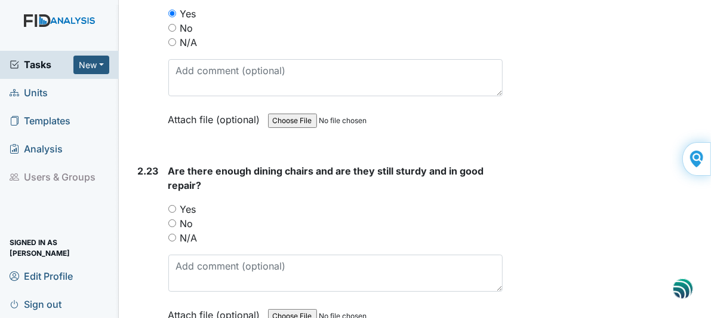
click at [175, 205] on input "Yes" at bounding box center [172, 209] width 8 height 8
radio input "true"
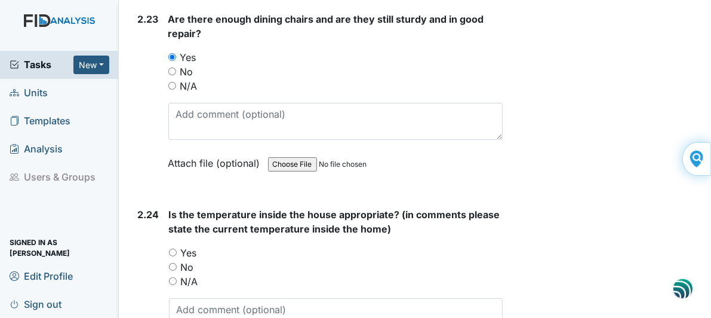
scroll to position [6147, 0]
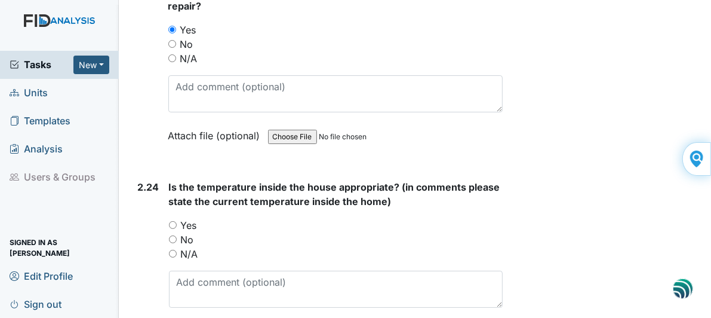
click at [172, 221] on input "Yes" at bounding box center [173, 225] width 8 height 8
radio input "true"
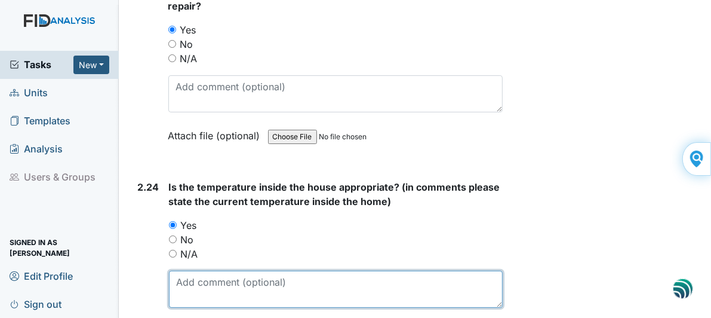
click at [193, 270] on textarea at bounding box center [336, 288] width 334 height 37
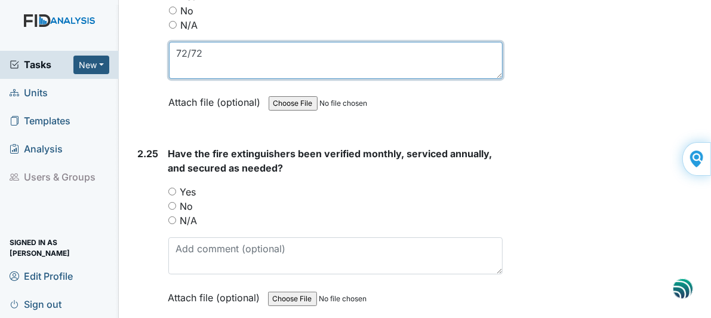
scroll to position [6376, 0]
type textarea "72/72"
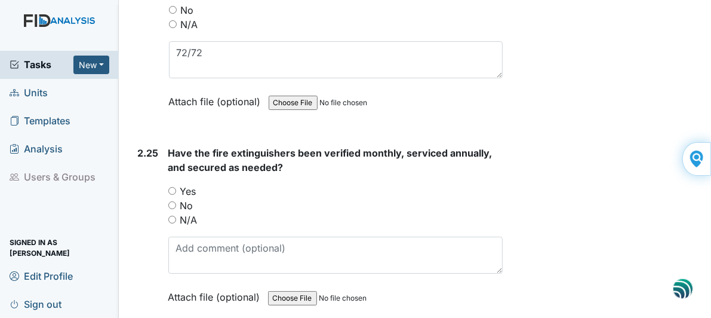
click at [169, 187] on input "Yes" at bounding box center [172, 191] width 8 height 8
radio input "true"
